Goal: Transaction & Acquisition: Subscribe to service/newsletter

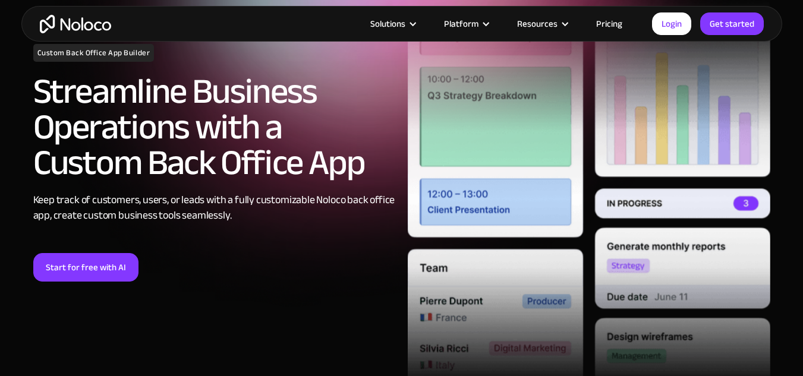
scroll to position [238, 0]
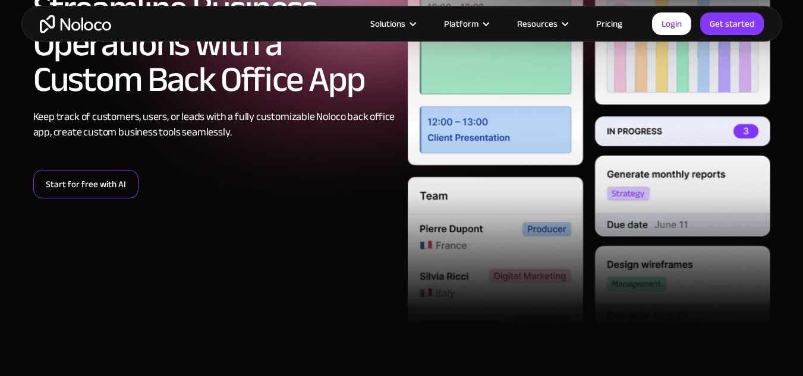
click at [97, 179] on link "Start for free with AI" at bounding box center [85, 184] width 105 height 29
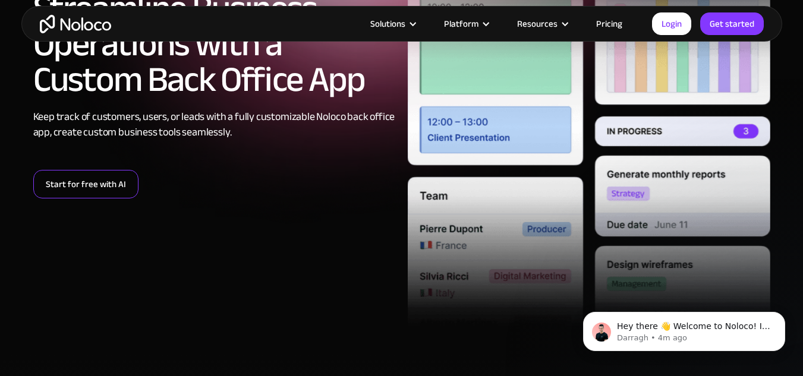
scroll to position [0, 0]
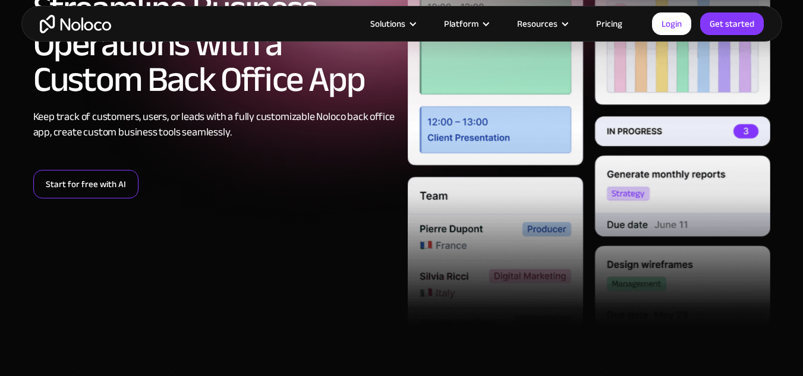
click at [76, 181] on link "Start for free with AI" at bounding box center [85, 184] width 105 height 29
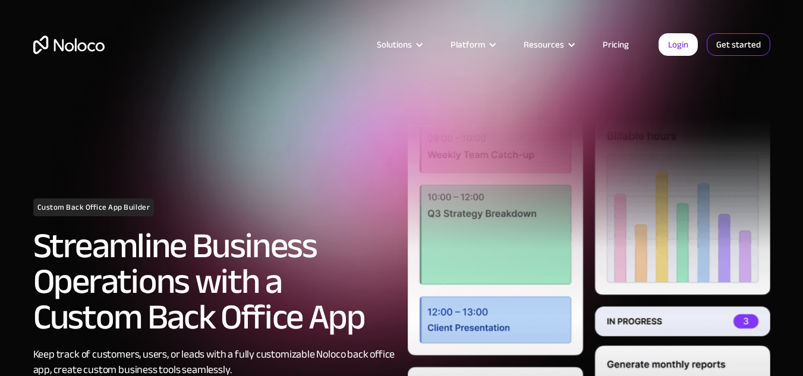
click at [738, 39] on link "Get started" at bounding box center [739, 44] width 64 height 23
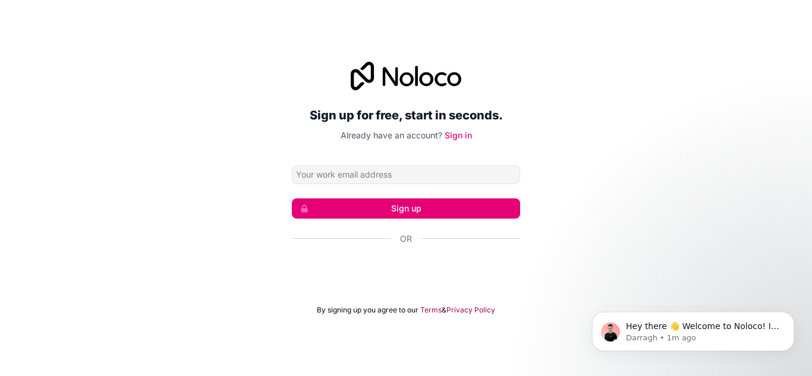
click at [628, 186] on div "Sign up for free, start in seconds. Already have an account? Sign in Sign up Or…" at bounding box center [406, 188] width 812 height 287
click at [600, 128] on div "Sign up for free, start in seconds. Already have an account? Sign in Sign up Or…" at bounding box center [406, 188] width 812 height 287
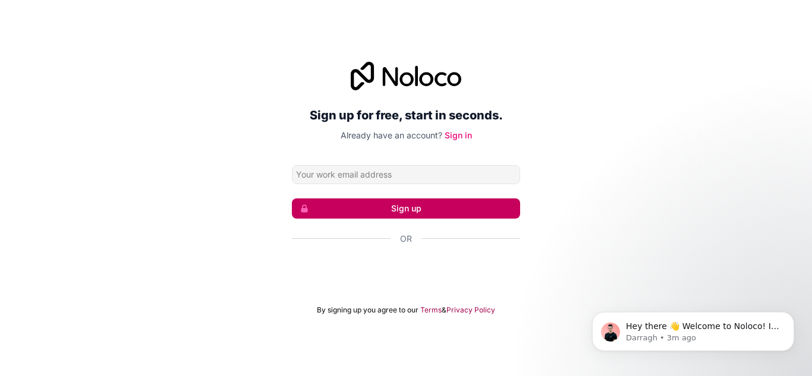
click at [408, 208] on button "Sign up" at bounding box center [406, 209] width 228 height 20
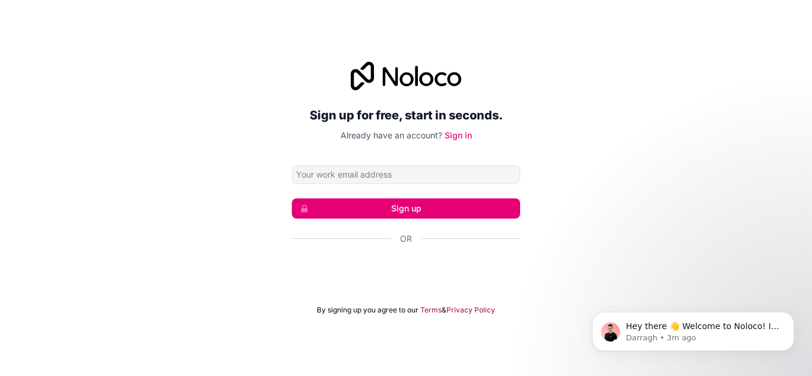
click at [604, 162] on div "Sign up for free, start in seconds. Already have an account? Sign in Sign up Or…" at bounding box center [406, 188] width 812 height 287
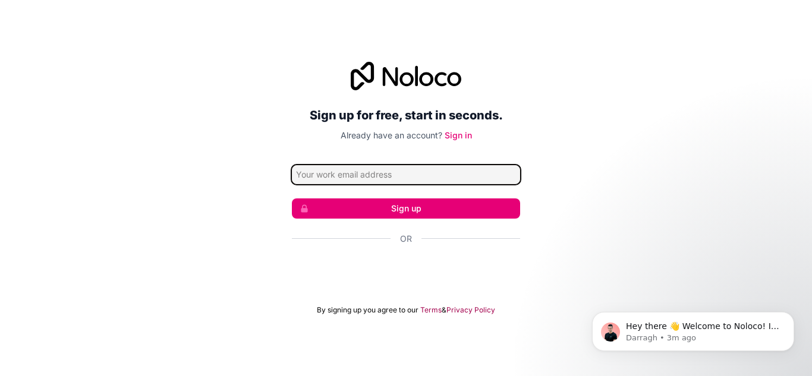
click at [382, 167] on input "Email address" at bounding box center [406, 174] width 228 height 19
type input "otgoohu24@gmail.com"
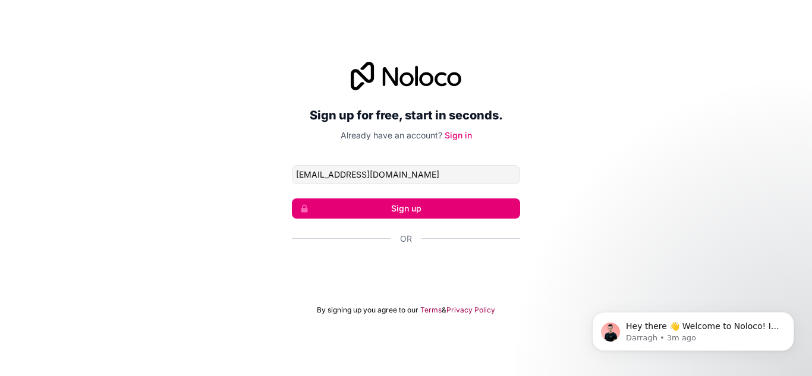
click at [626, 171] on div "Sign up for free, start in seconds. Already have an account? Sign in otgoohu24@…" at bounding box center [406, 188] width 812 height 287
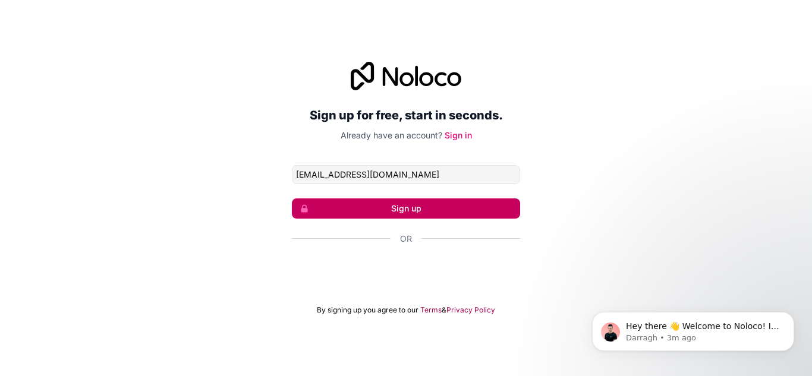
click at [413, 203] on button "Sign up" at bounding box center [406, 209] width 228 height 20
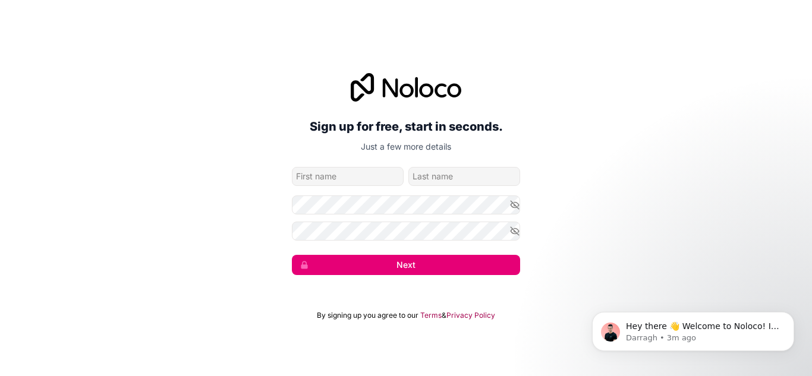
click at [323, 177] on input "given-name" at bounding box center [348, 176] width 112 height 19
type input "o"
type input "Otgonbaatar"
click at [467, 174] on input "family-name" at bounding box center [464, 176] width 112 height 19
type input "Ravjir"
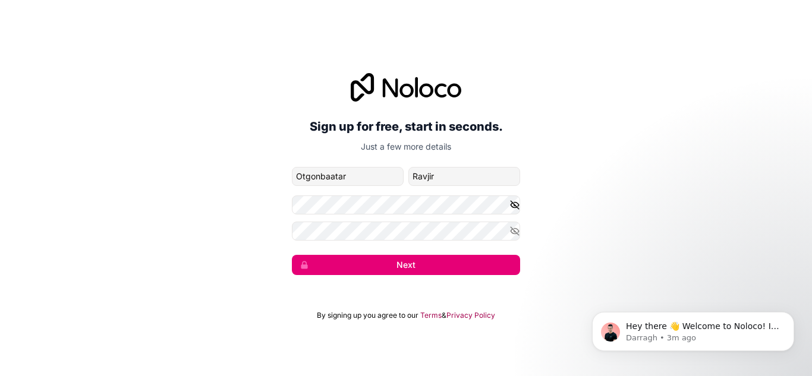
click at [511, 202] on icon "button" at bounding box center [515, 205] width 11 height 11
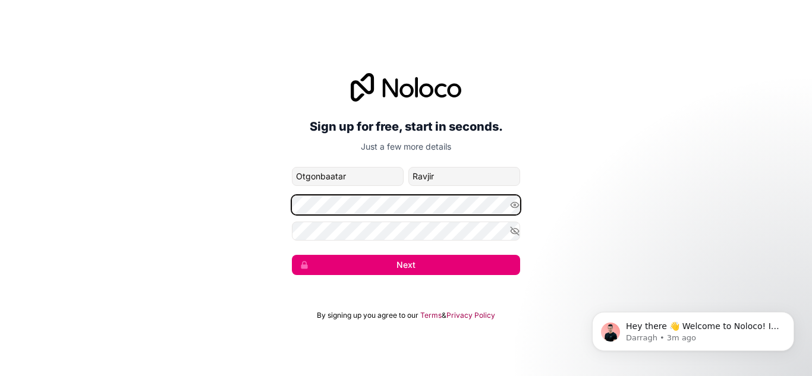
click at [171, 190] on div "Sign up for free, start in seconds. Just a few more details otgoohu24@gmail.com…" at bounding box center [406, 173] width 812 height 235
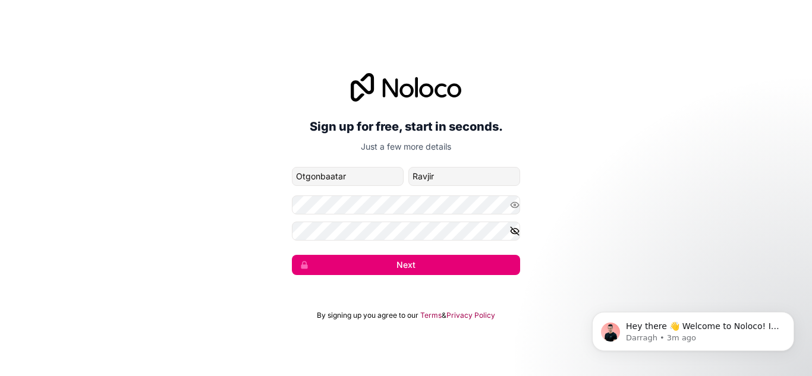
click at [514, 232] on icon "button" at bounding box center [515, 231] width 11 height 11
click at [388, 263] on button "Next" at bounding box center [406, 265] width 228 height 20
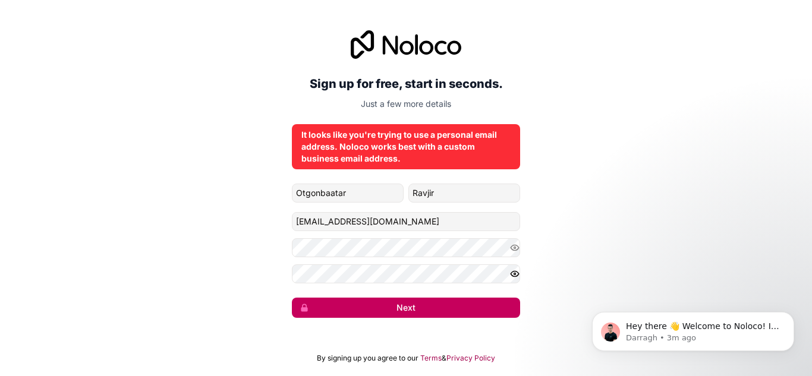
click at [422, 312] on button "Next" at bounding box center [406, 308] width 228 height 20
click at [410, 304] on button "Next" at bounding box center [406, 308] width 228 height 20
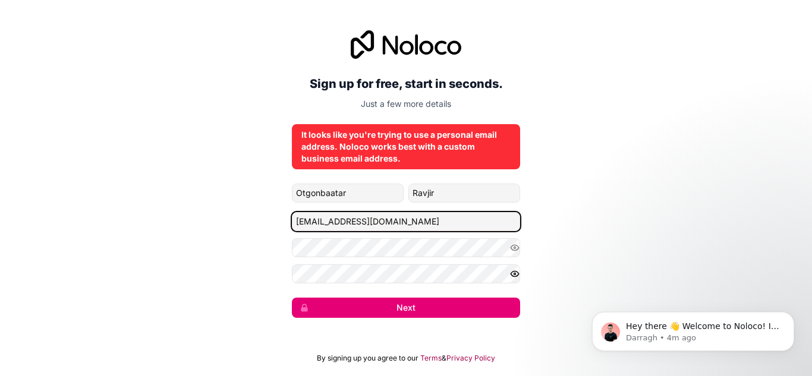
click at [400, 221] on input "otgoohu24@gmail.com" at bounding box center [406, 221] width 228 height 19
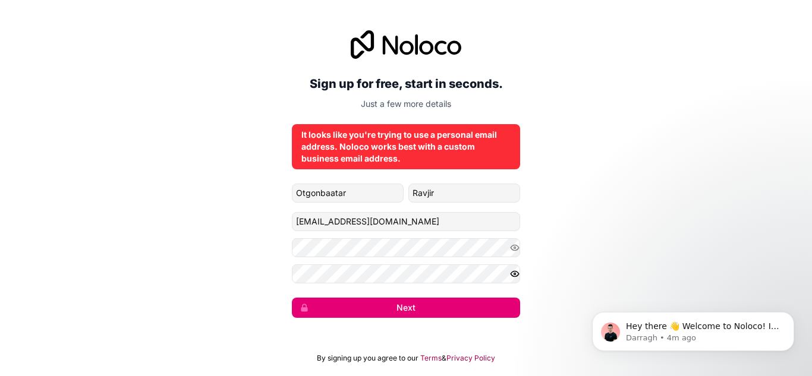
click at [655, 195] on div "Sign up for free, start in seconds. Just a few more details It looks like you'r…" at bounding box center [406, 174] width 812 height 321
click at [401, 106] on p "Just a few more details" at bounding box center [406, 104] width 228 height 12
click at [702, 328] on span "Hey there 👋 Welcome to Noloco! If you have any questions, just reply to this me…" at bounding box center [702, 344] width 153 height 45
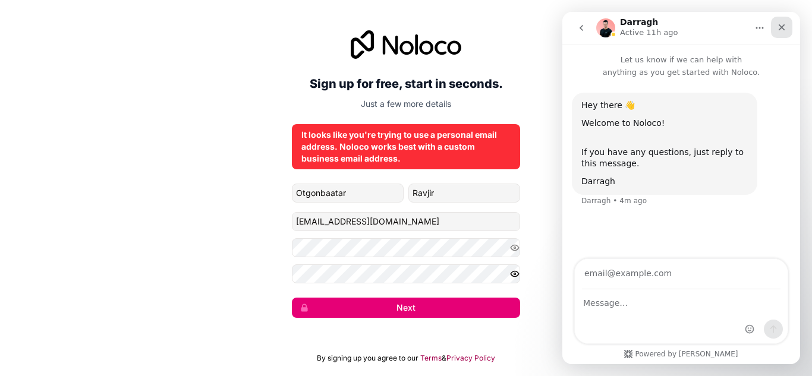
click at [784, 28] on icon "Close" at bounding box center [782, 28] width 10 height 10
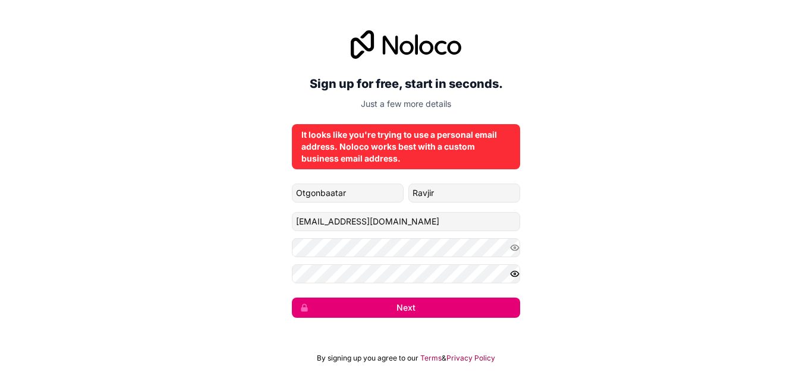
click at [657, 112] on div "Sign up for free, start in seconds. Just a few more details It looks like you'r…" at bounding box center [406, 174] width 812 height 321
